Goal: Task Accomplishment & Management: Manage account settings

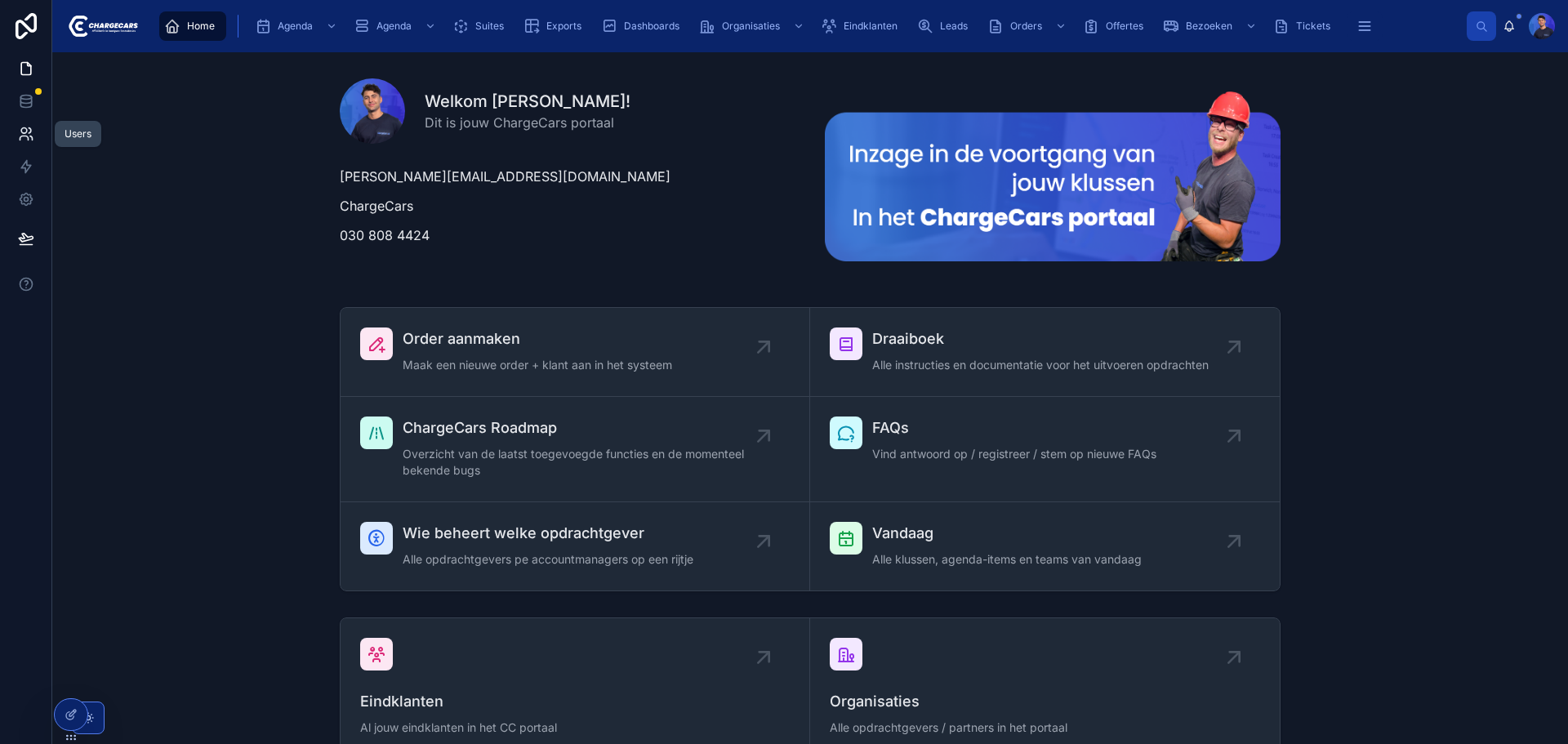
click at [42, 139] on link at bounding box center [25, 134] width 51 height 32
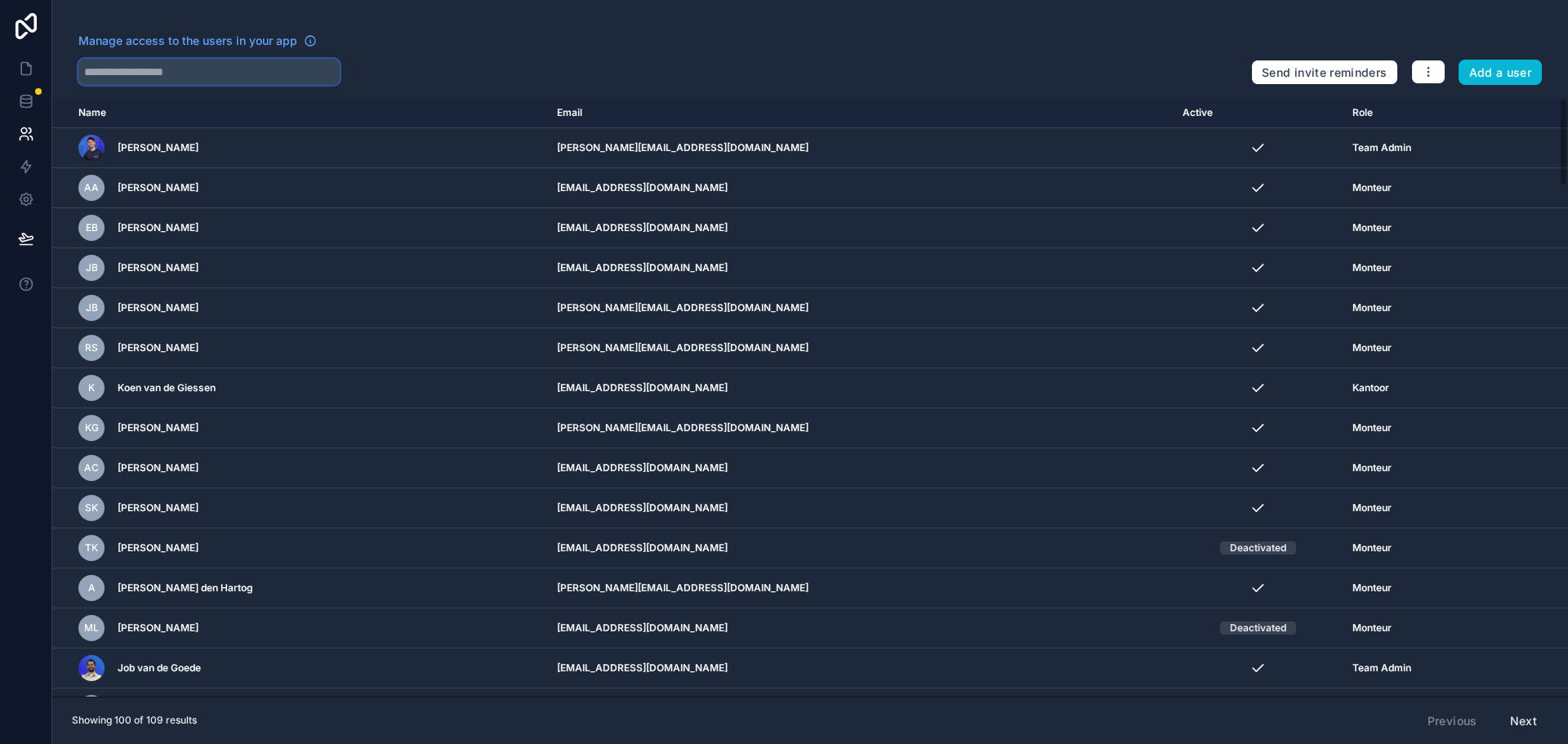
click at [271, 70] on input "text" at bounding box center [210, 72] width 262 height 26
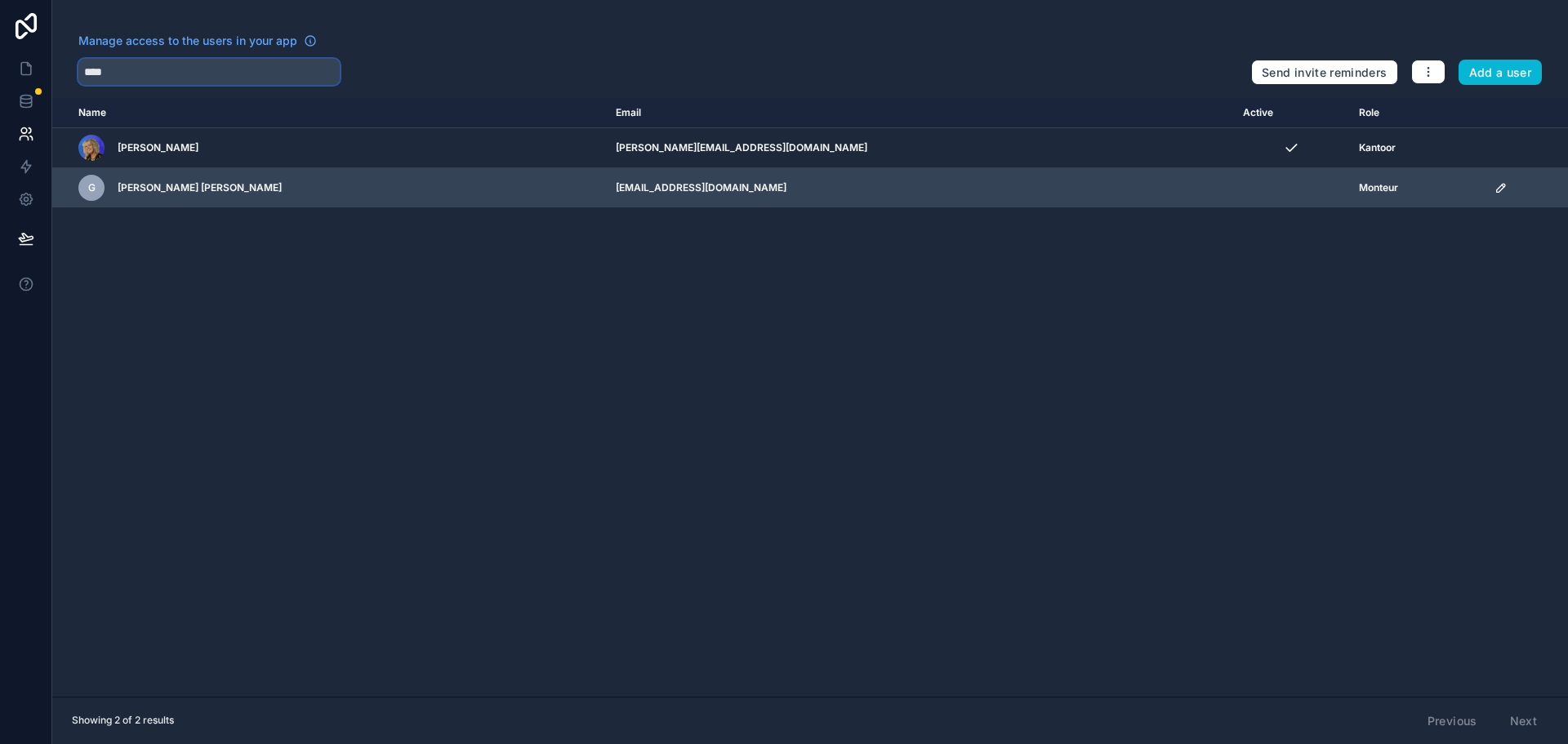
type input "****"
click at [1495, 186] on icon "scrollable content" at bounding box center [1501, 187] width 13 height 13
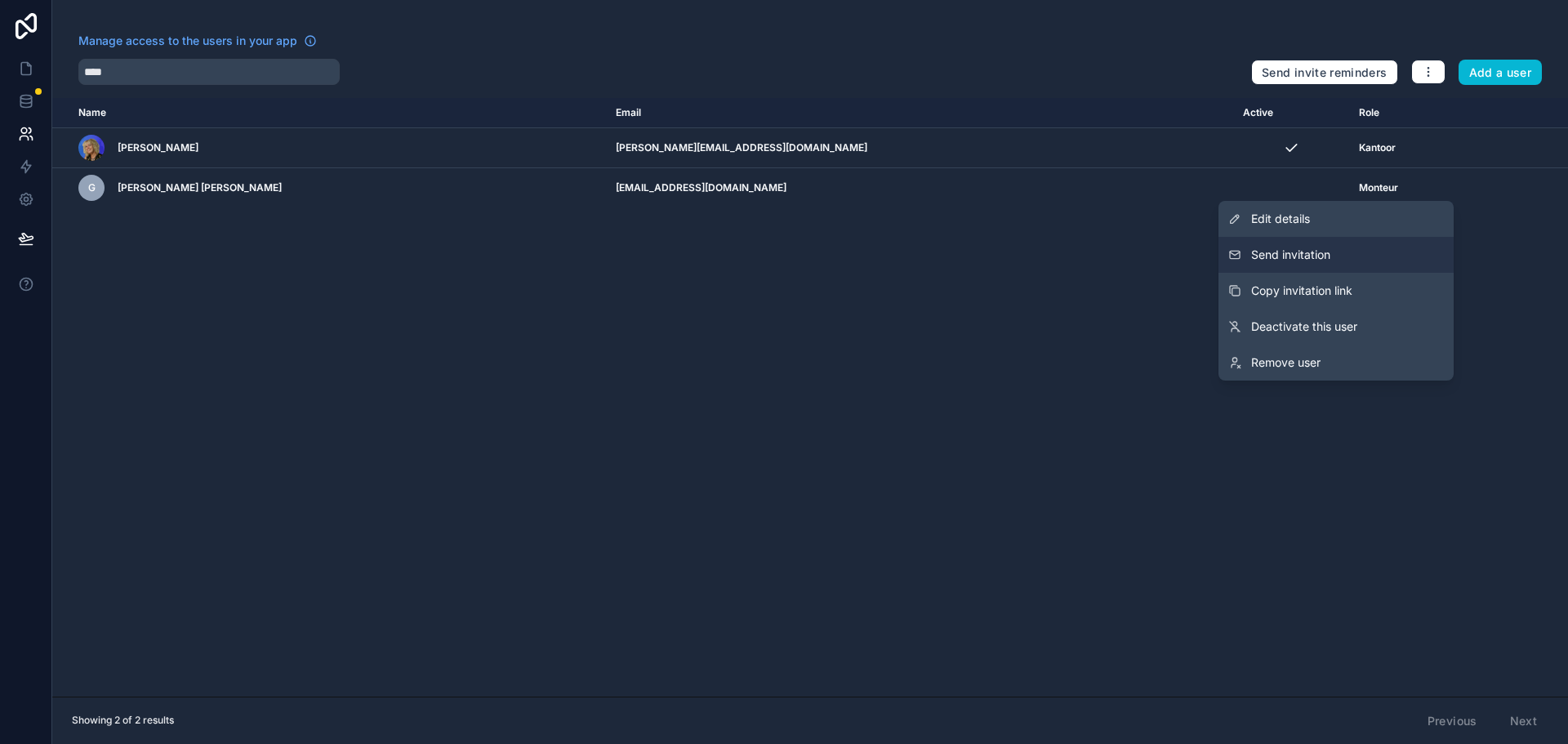
click at [1322, 254] on span "Send invitation" at bounding box center [1291, 255] width 79 height 16
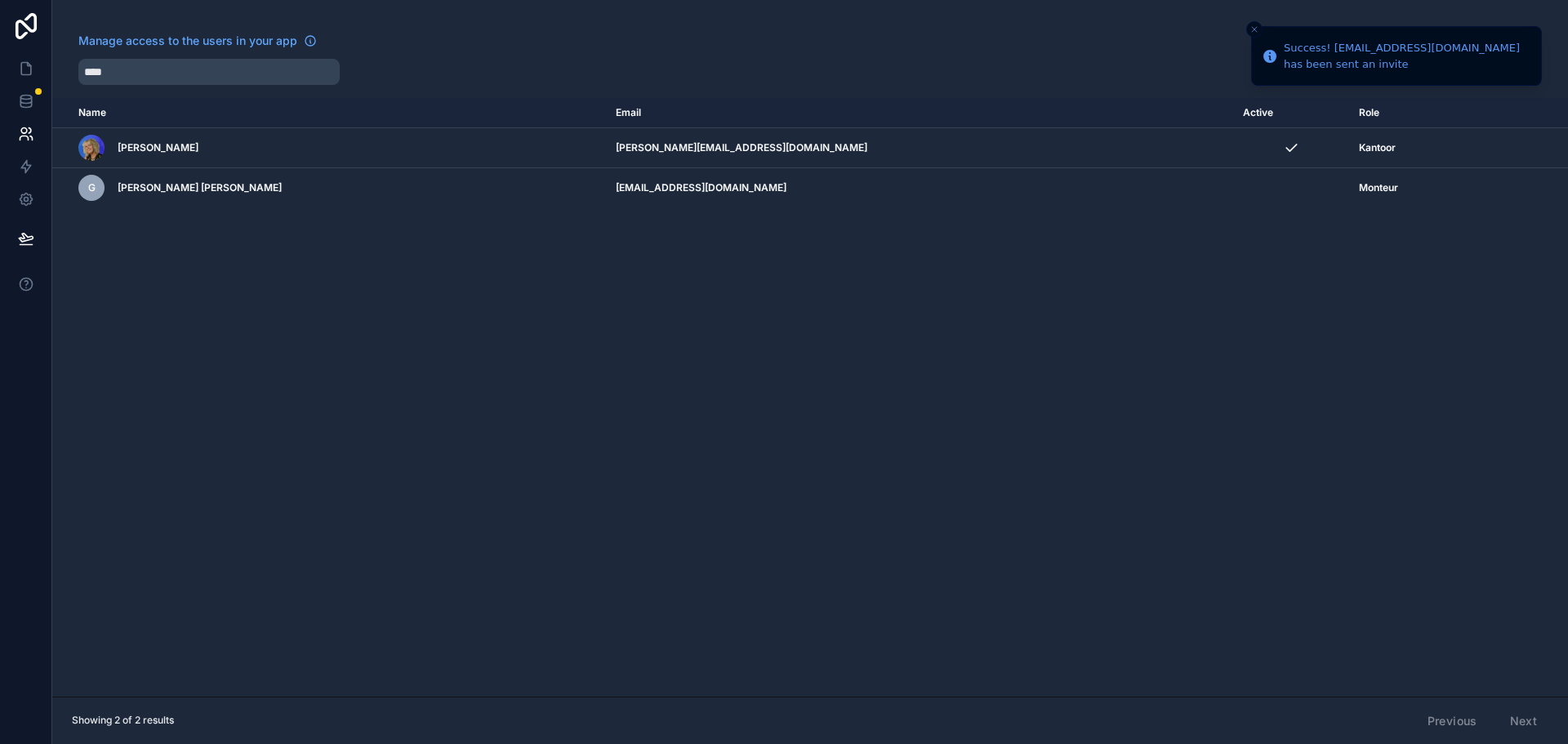
click at [829, 310] on div "Name Email Active Role [DOMAIN_NAME] [PERSON_NAME] [PERSON_NAME][EMAIL_ADDRESS]…" at bounding box center [810, 397] width 1516 height 599
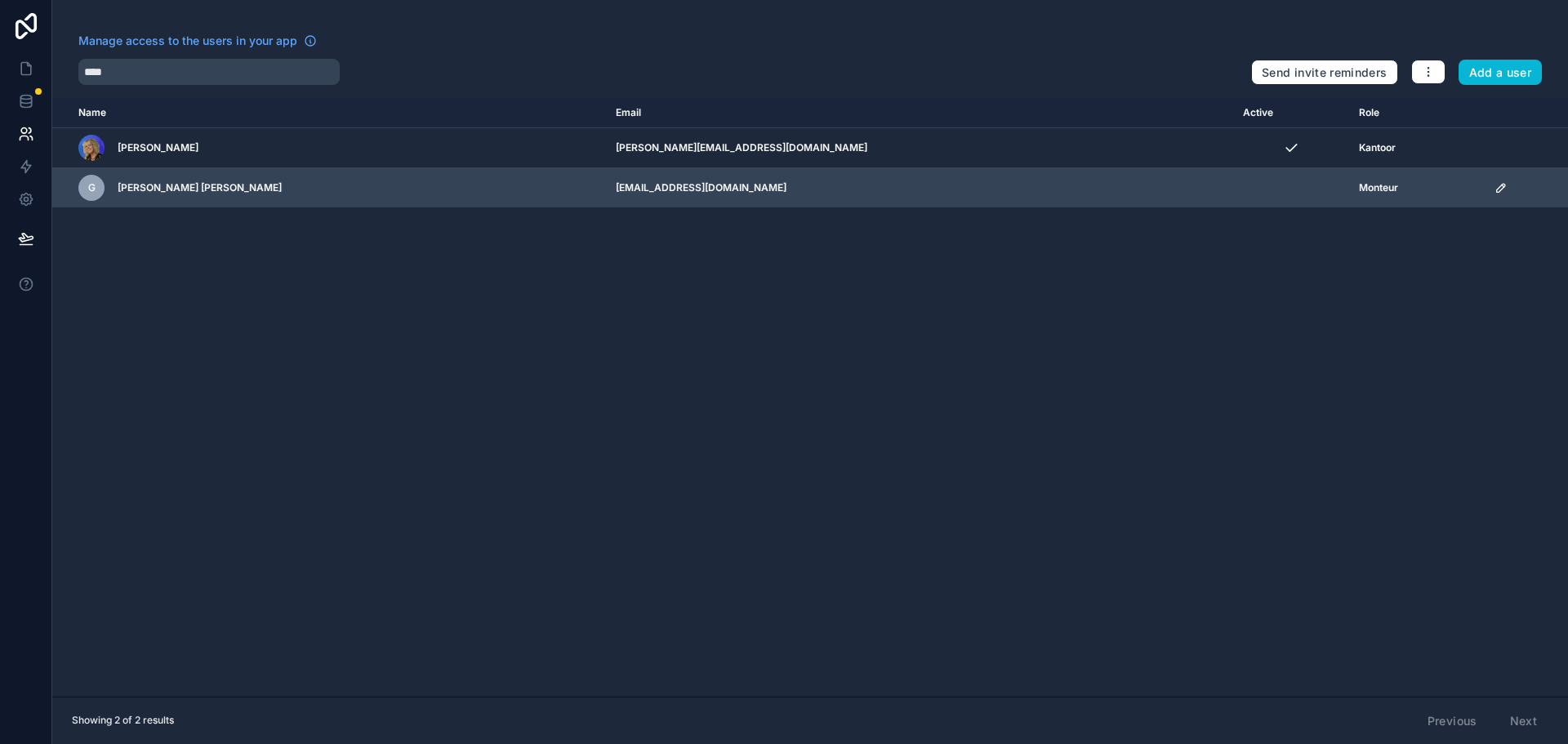
click at [1495, 187] on icon "scrollable content" at bounding box center [1501, 187] width 13 height 13
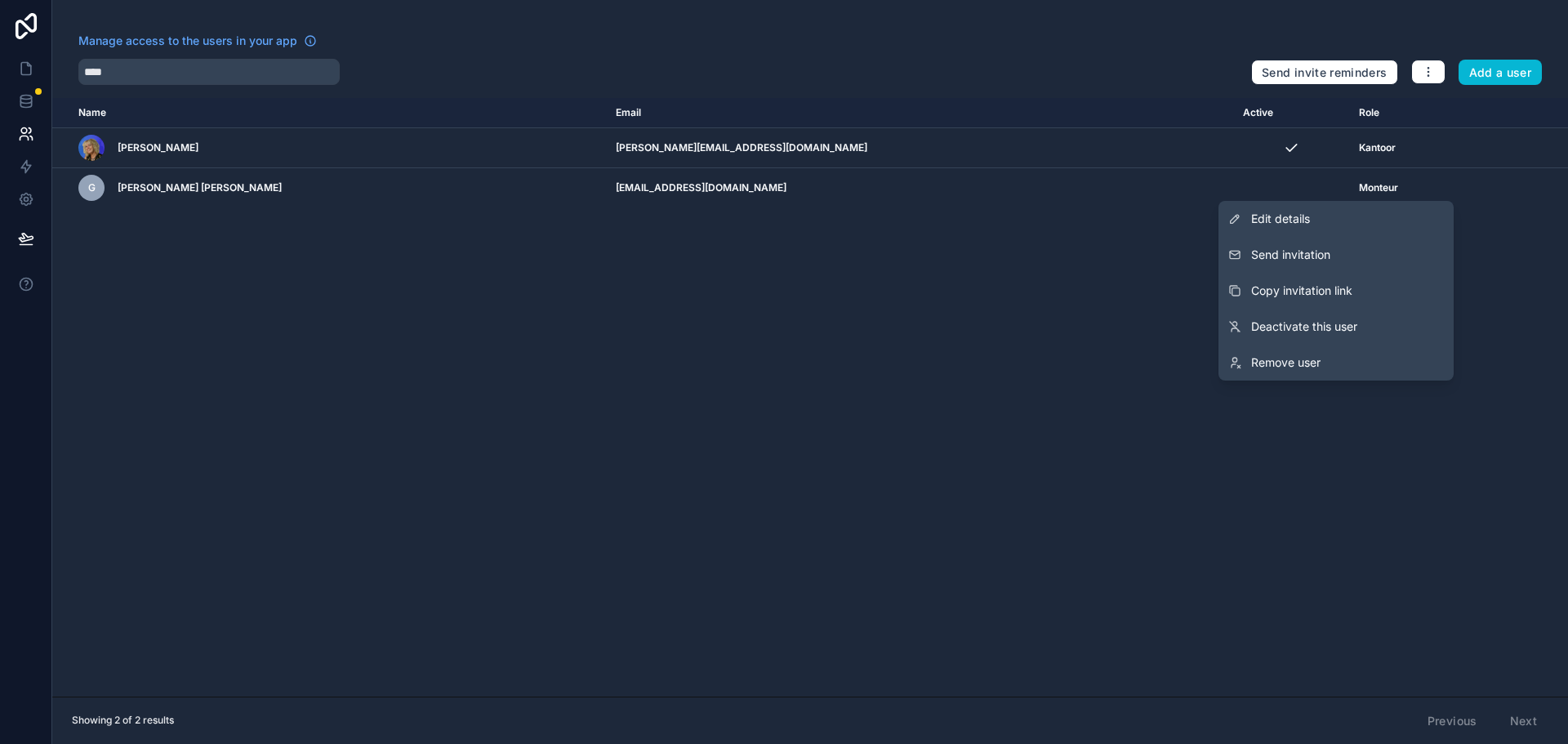
click at [780, 496] on div "Name Email Active Role [DOMAIN_NAME] [PERSON_NAME] [PERSON_NAME][EMAIL_ADDRESS]…" at bounding box center [810, 397] width 1516 height 599
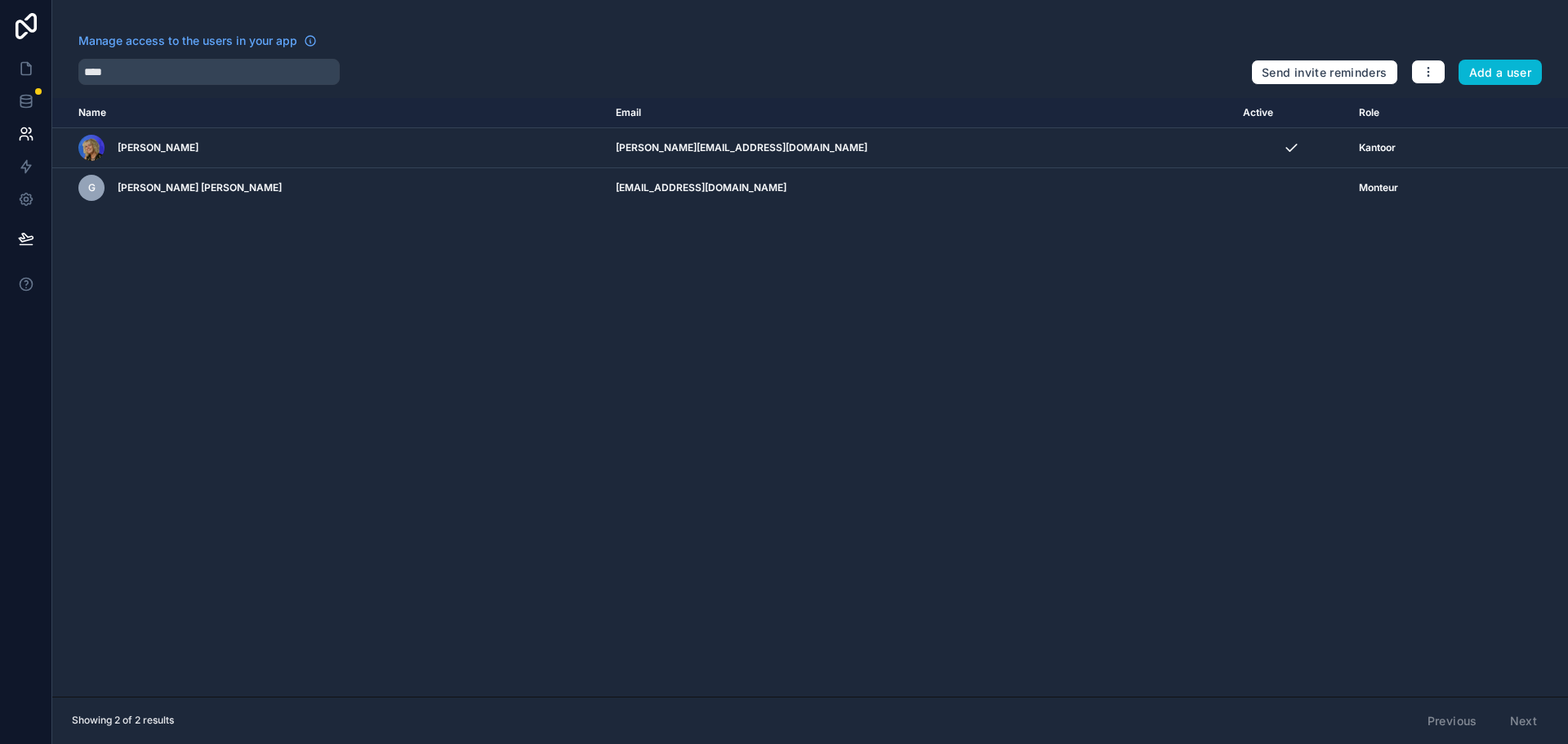
click at [513, 430] on div "Name Email Active Role [DOMAIN_NAME] [PERSON_NAME] [PERSON_NAME][EMAIL_ADDRESS]…" at bounding box center [810, 397] width 1516 height 599
